Goal: Navigation & Orientation: Find specific page/section

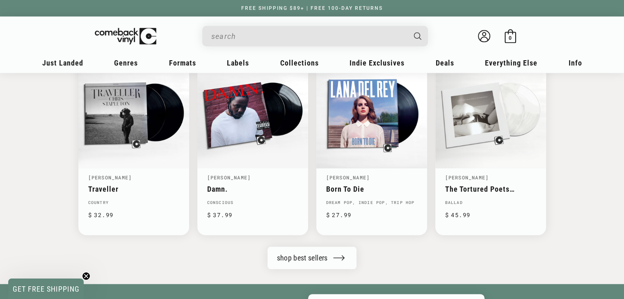
scroll to position [0, 623]
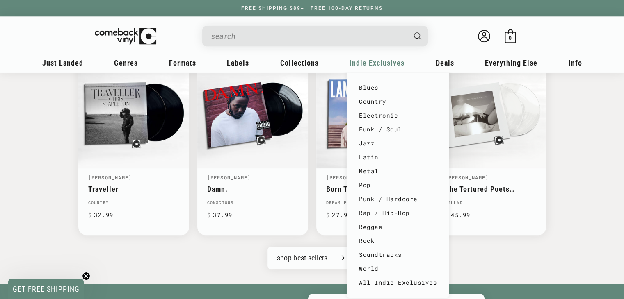
click at [369, 64] on span "Indie Exclusives" at bounding box center [376, 63] width 55 height 9
click at [372, 110] on link "Electronic" at bounding box center [398, 116] width 78 height 14
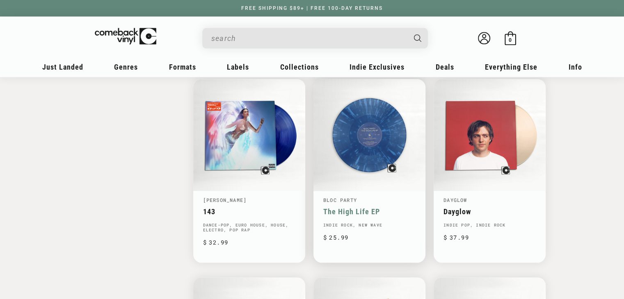
scroll to position [1107, 0]
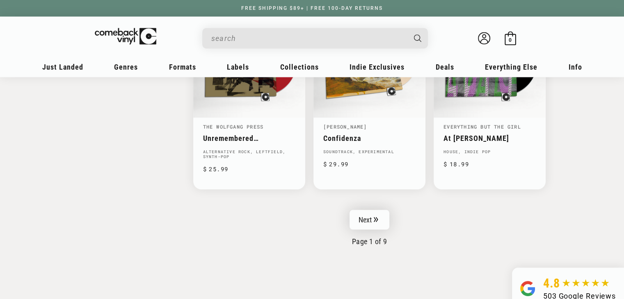
click at [379, 224] on link "Next" at bounding box center [369, 220] width 40 height 20
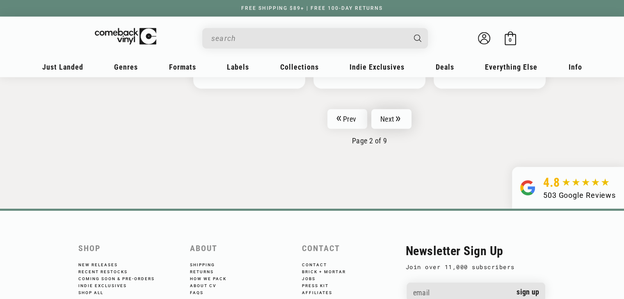
click at [390, 109] on link "Next" at bounding box center [391, 119] width 40 height 20
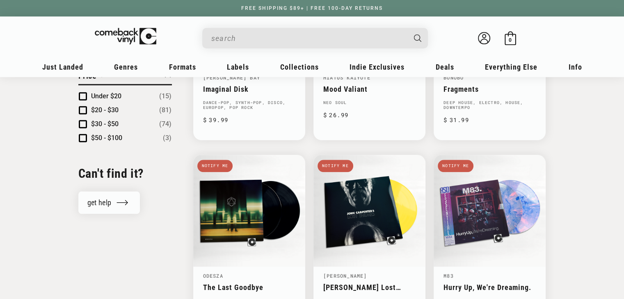
scroll to position [574, 0]
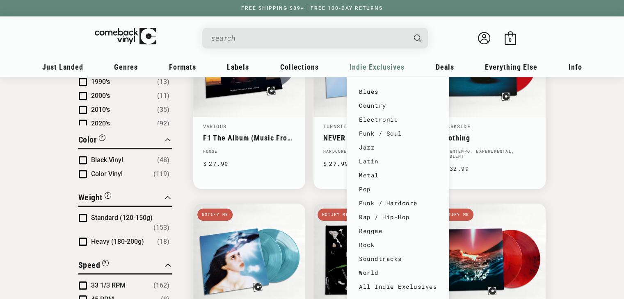
click at [405, 63] on div "Indie Exclusives" at bounding box center [377, 70] width 61 height 20
click at [415, 289] on link "All Indie Exclusives" at bounding box center [398, 287] width 78 height 14
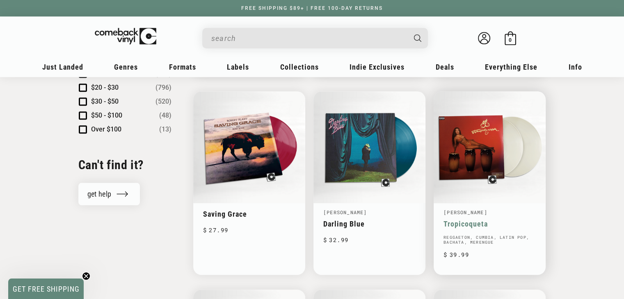
scroll to position [861, 0]
